Goal: Find specific page/section: Locate a particular part of the current website

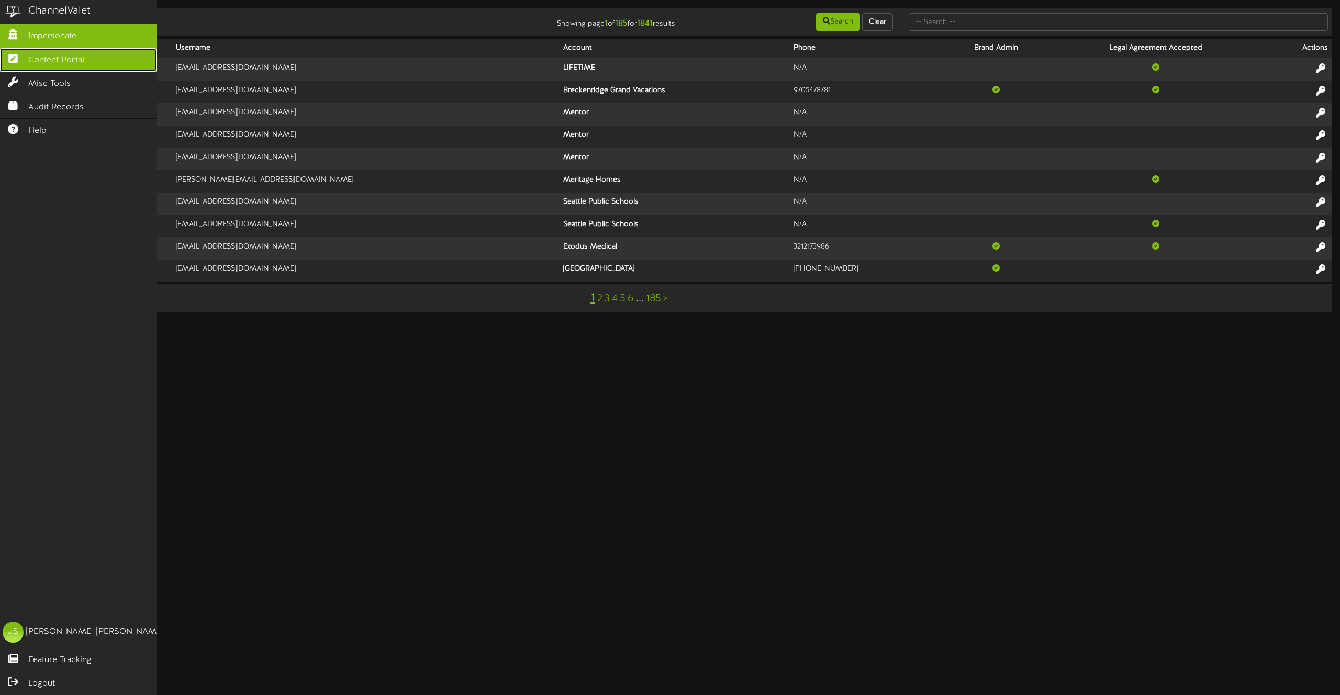
click at [34, 60] on span "Content Portal" at bounding box center [56, 60] width 56 height 12
